Goal: Use online tool/utility: Utilize a website feature to perform a specific function

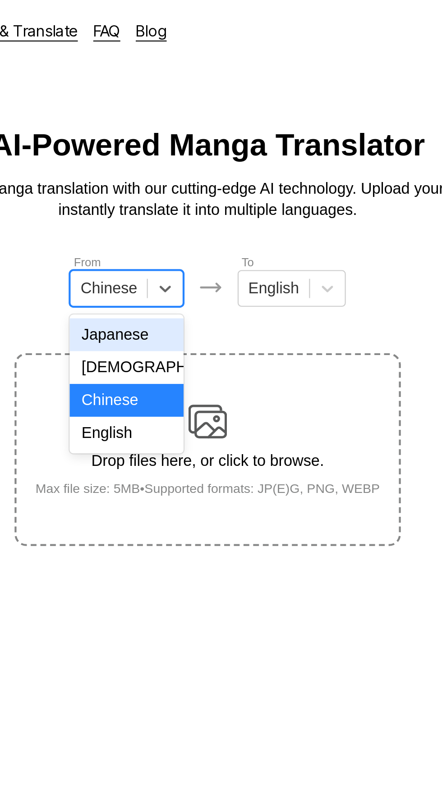
click at [193, 203] on div "English" at bounding box center [182, 202] width 53 height 15
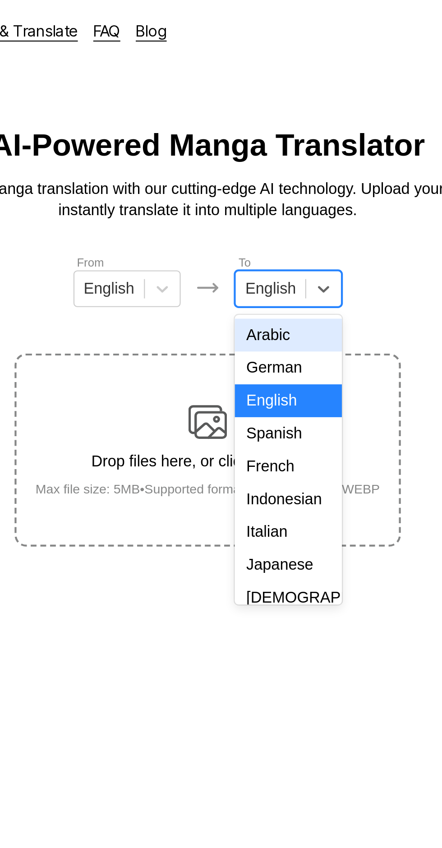
click at [257, 234] on div "Indonesian" at bounding box center [259, 232] width 50 height 15
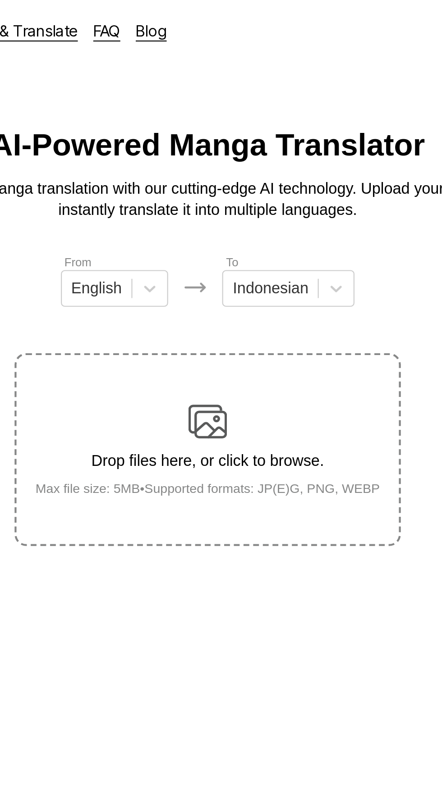
click at [232, 188] on div "Drop files here, or click to browse. Max file size: 5MB • Supported formats: JP…" at bounding box center [220, 210] width 175 height 44
click at [0, 0] on input "Drop files here, or click to browse. Max file size: 5MB • Supported formats: JP…" at bounding box center [0, 0] width 0 height 0
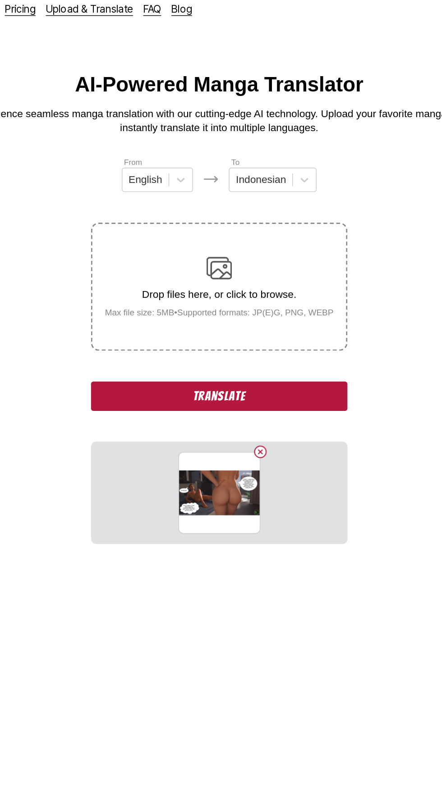
click at [237, 190] on div "Drop files here, or click to browse. Max file size: 5MB • Supported formats: JP…" at bounding box center [220, 210] width 175 height 44
click at [0, 0] on input "Drop files here, or click to browse. Max file size: 5MB • Supported formats: JP…" at bounding box center [0, 0] width 0 height 0
click at [252, 321] on button "Delete image" at bounding box center [249, 326] width 11 height 11
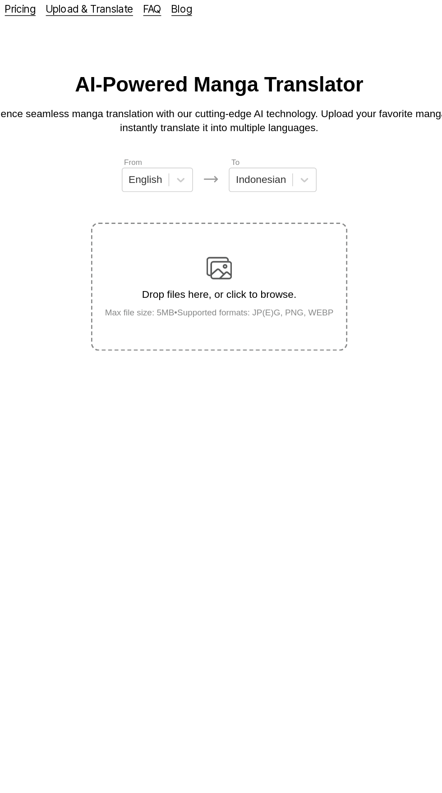
click at [255, 266] on main "AI-Powered Manga Translator Experience seamless manga translation with our cutt…" at bounding box center [221, 417] width 442 height 714
click at [230, 188] on div "Drop files here, or click to browse. Max file size: 5MB • Supported formats: JP…" at bounding box center [220, 210] width 175 height 44
click at [0, 0] on input "Drop files here, or click to browse. Max file size: 5MB • Supported formats: JP…" at bounding box center [0, 0] width 0 height 0
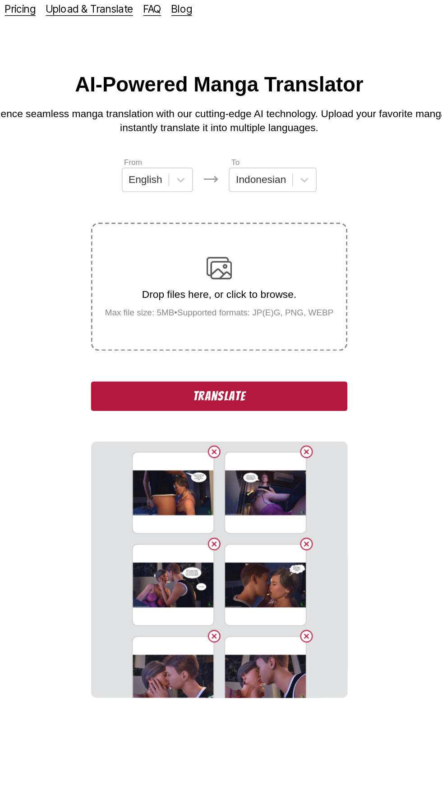
click at [247, 277] on button "Translate" at bounding box center [221, 287] width 180 height 21
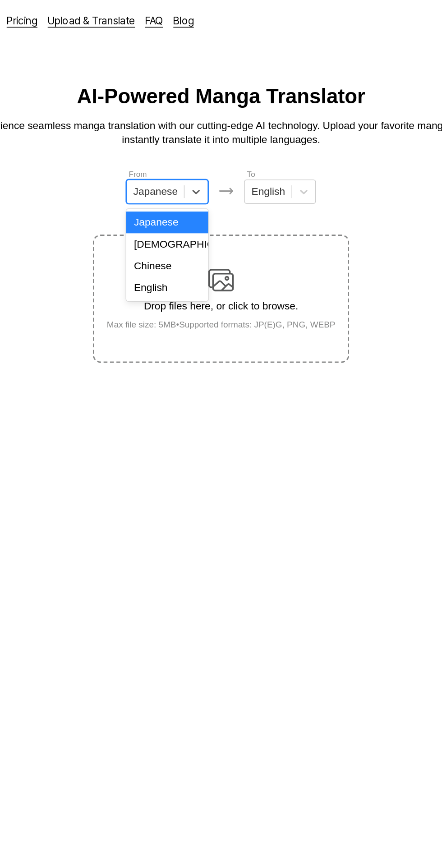
click at [196, 203] on div "English" at bounding box center [183, 202] width 58 height 15
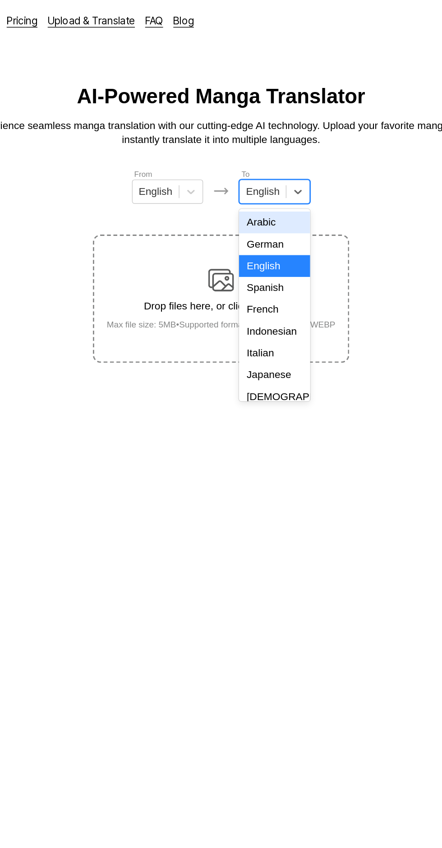
click at [266, 231] on div "Indonesian" at bounding box center [259, 232] width 50 height 15
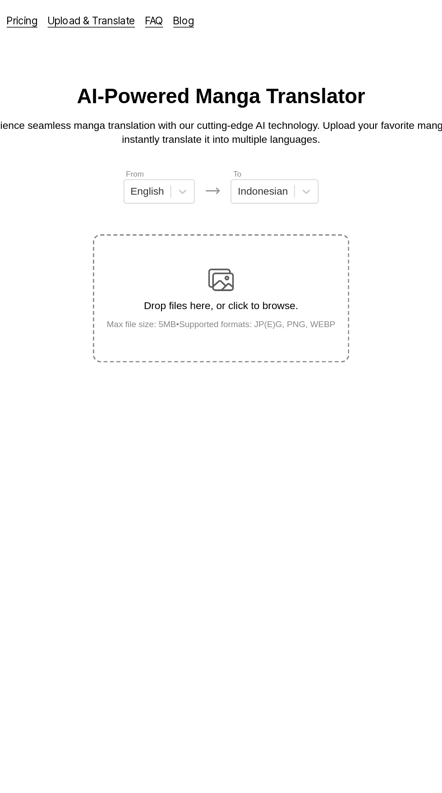
click at [233, 188] on div "Drop files here, or click to browse. Max file size: 5MB • Supported formats: JP…" at bounding box center [220, 210] width 175 height 44
click at [0, 0] on input "Drop files here, or click to browse. Max file size: 5MB • Supported formats: JP…" at bounding box center [0, 0] width 0 height 0
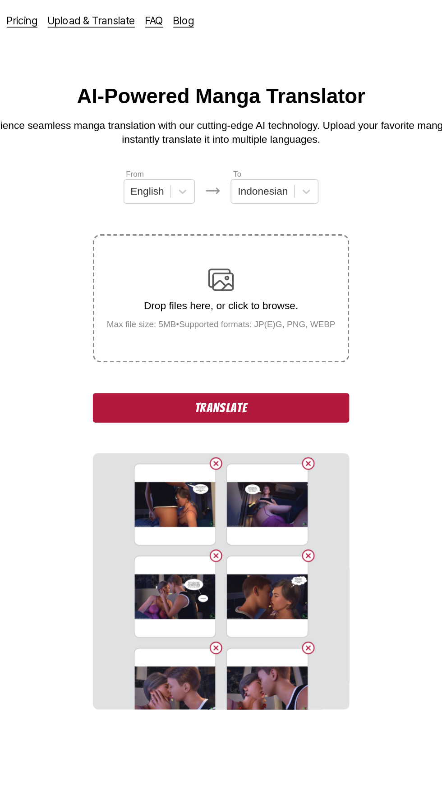
click at [280, 277] on button "Translate" at bounding box center [221, 287] width 180 height 21
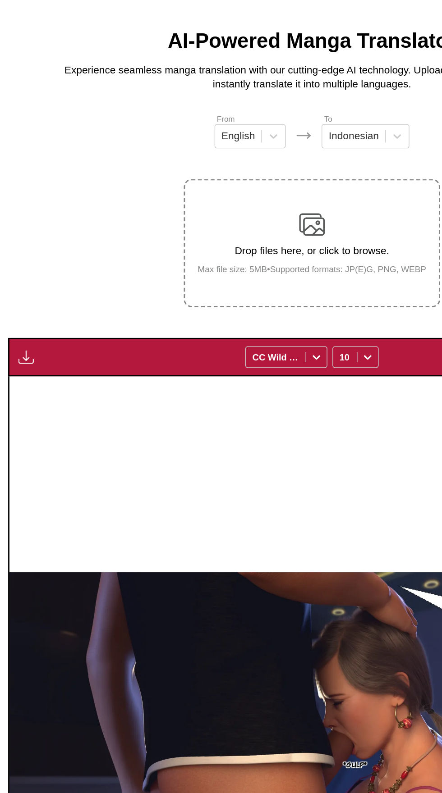
scroll to position [10, 0]
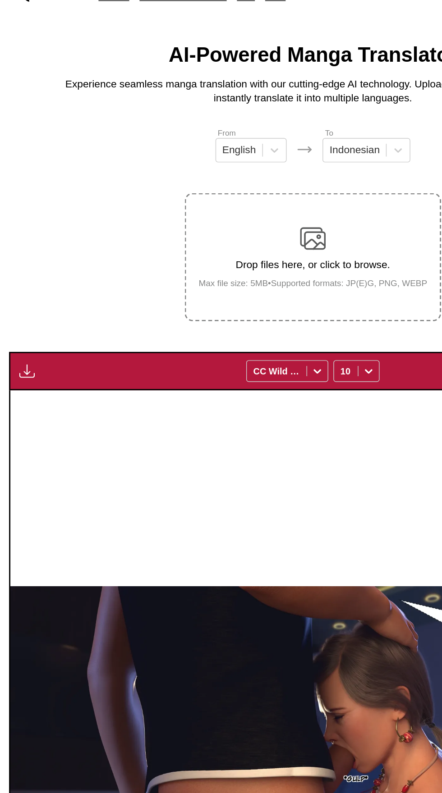
click at [19, 275] on img "button" at bounding box center [19, 280] width 11 height 11
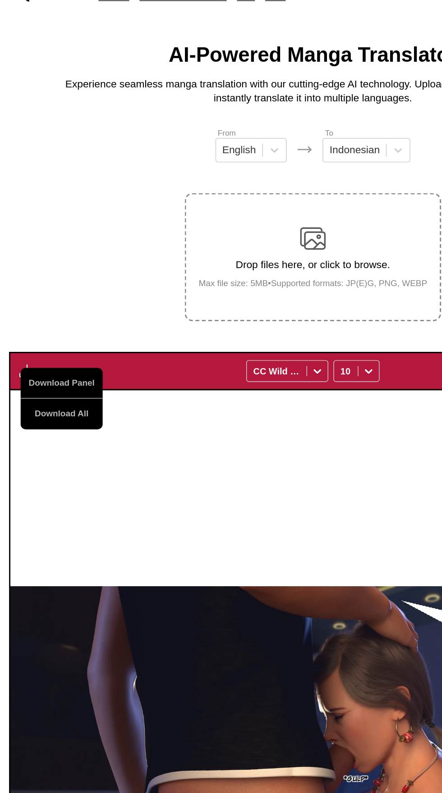
click at [59, 300] on button "Download All" at bounding box center [44, 310] width 58 height 22
